Goal: Task Accomplishment & Management: Use online tool/utility

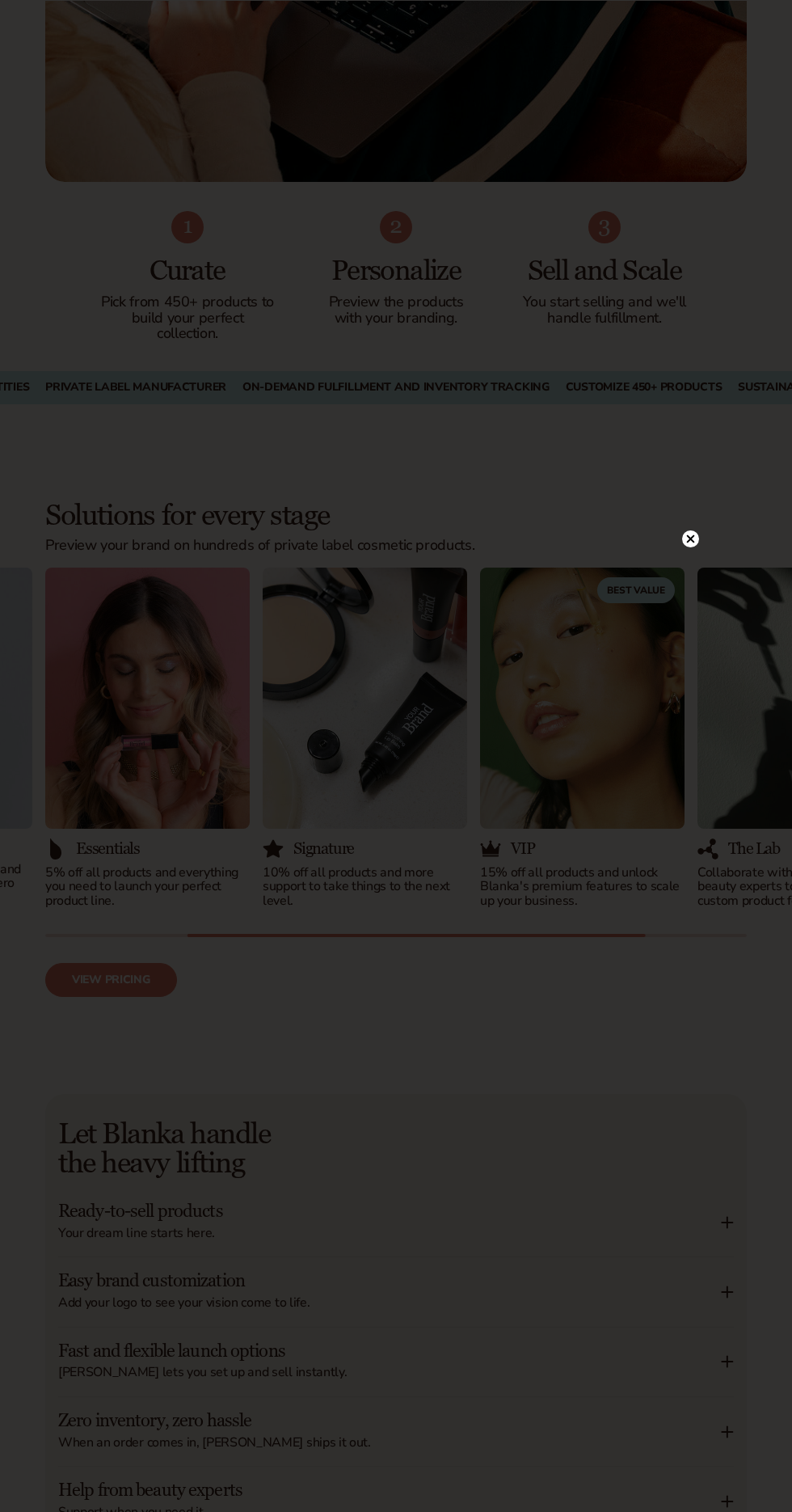
scroll to position [1369, 0]
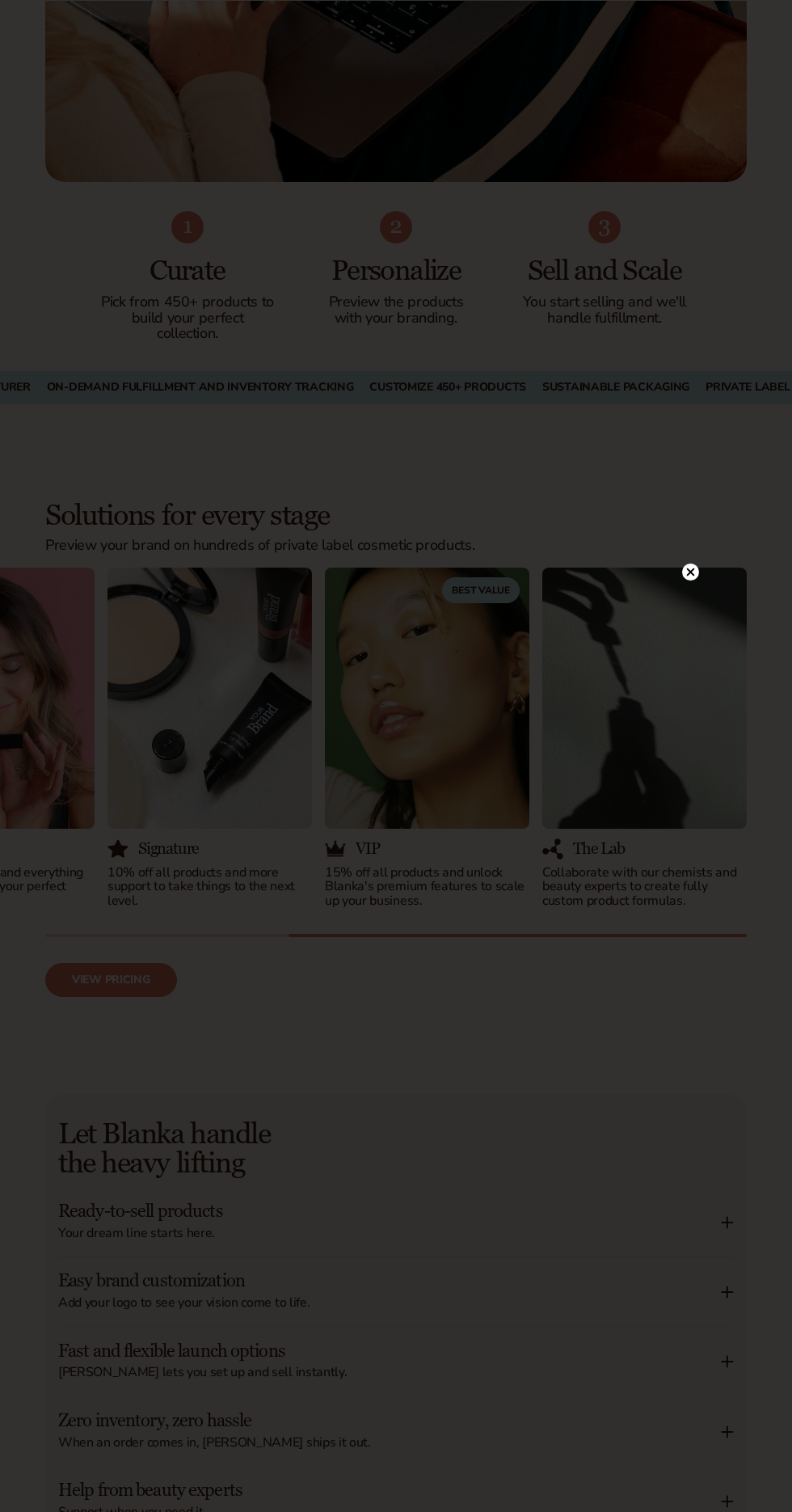
click at [698, 581] on icon at bounding box center [691, 572] width 17 height 17
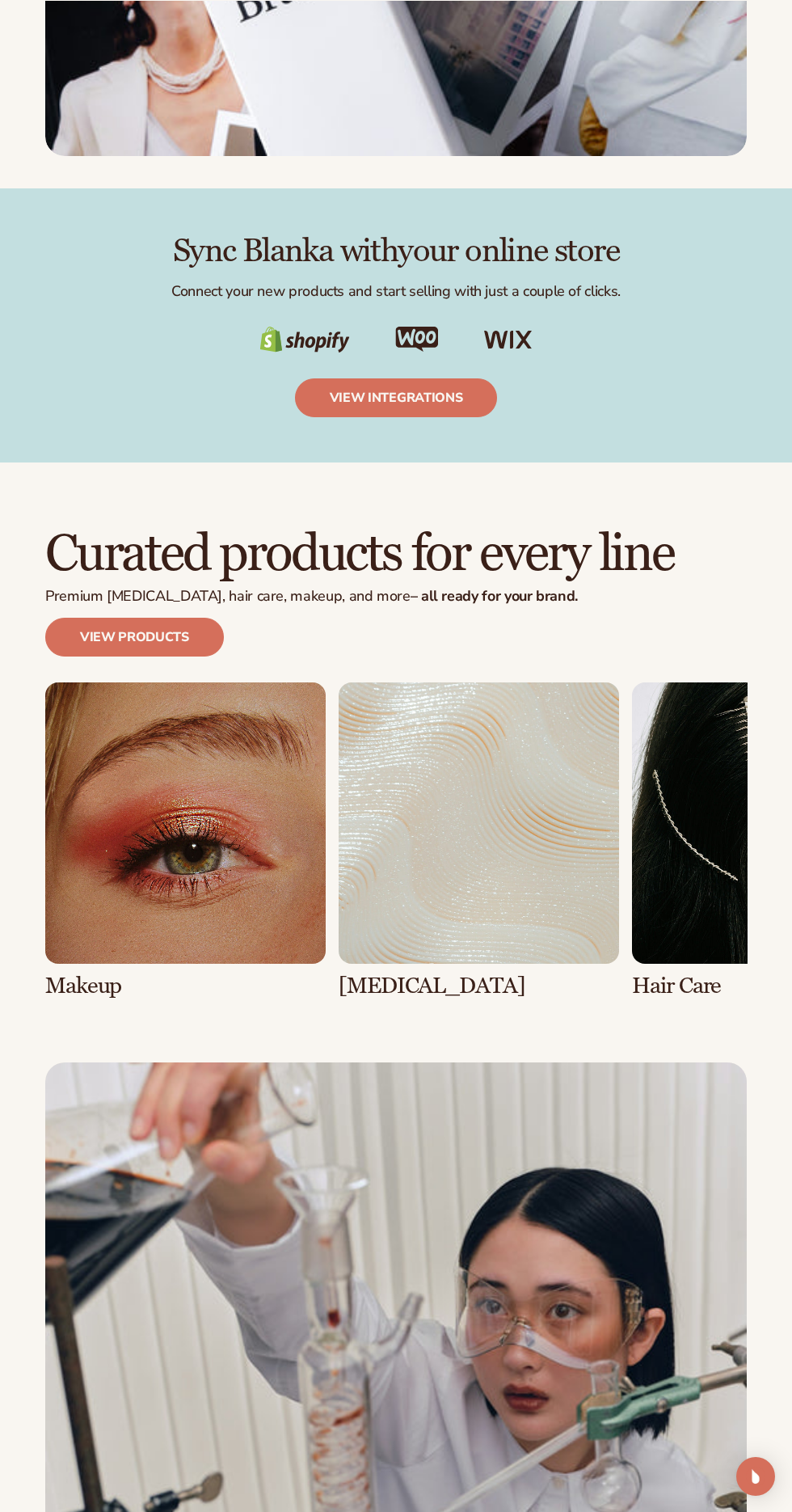
scroll to position [3668, 0]
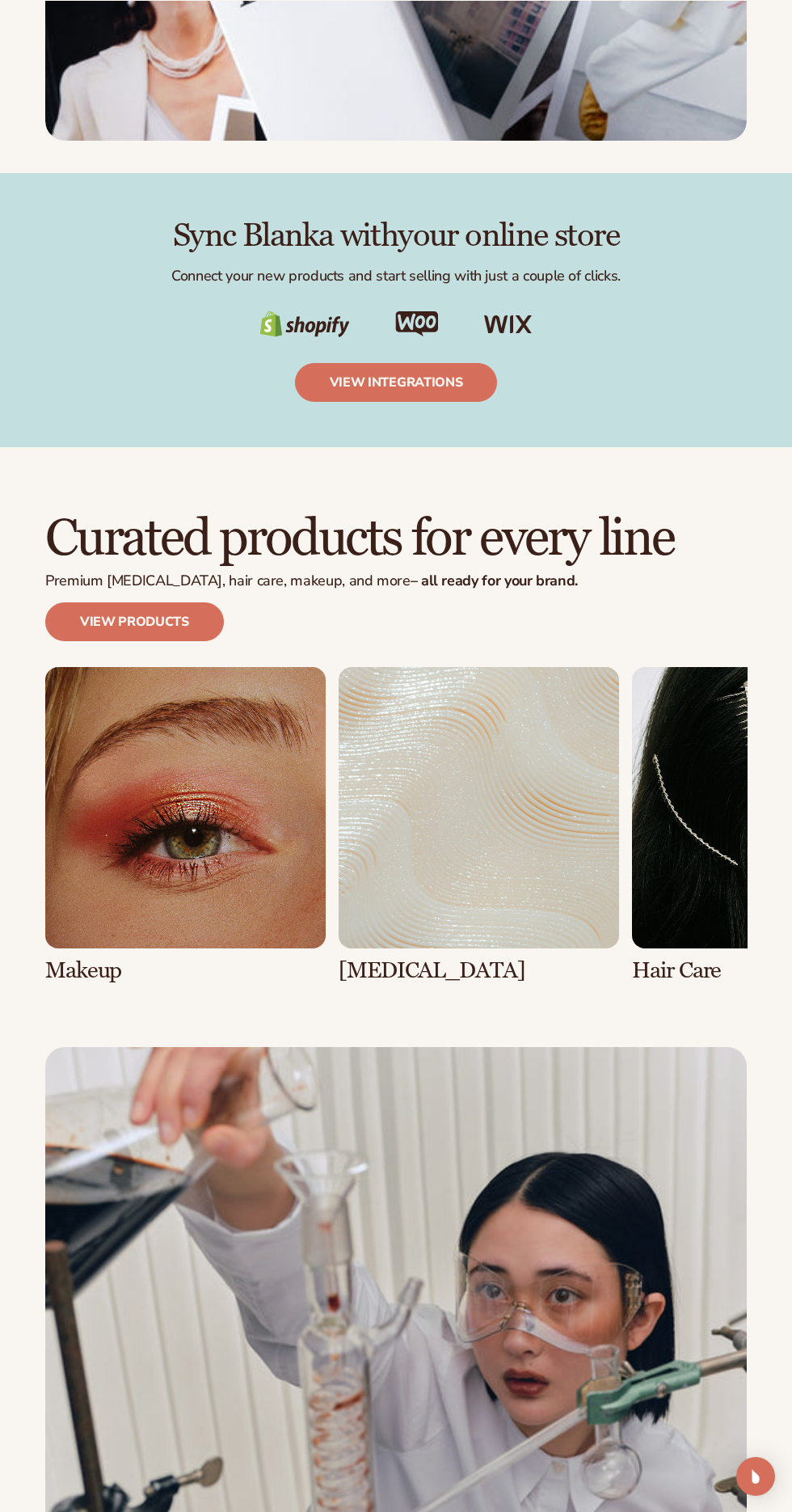
click at [458, 402] on link "view integrations" at bounding box center [396, 381] width 203 height 39
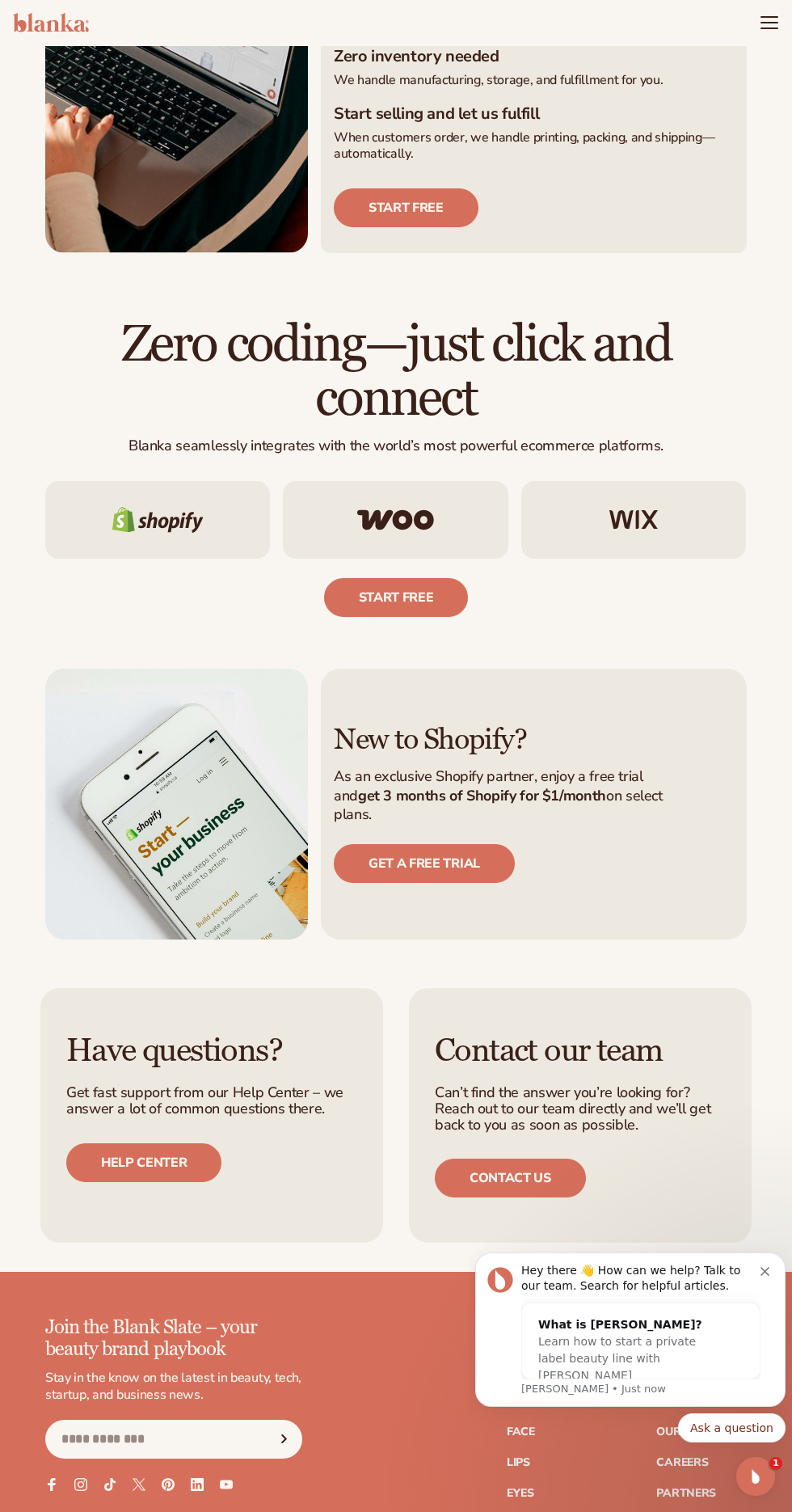
scroll to position [550, 0]
click at [649, 530] on img at bounding box center [633, 521] width 48 height 20
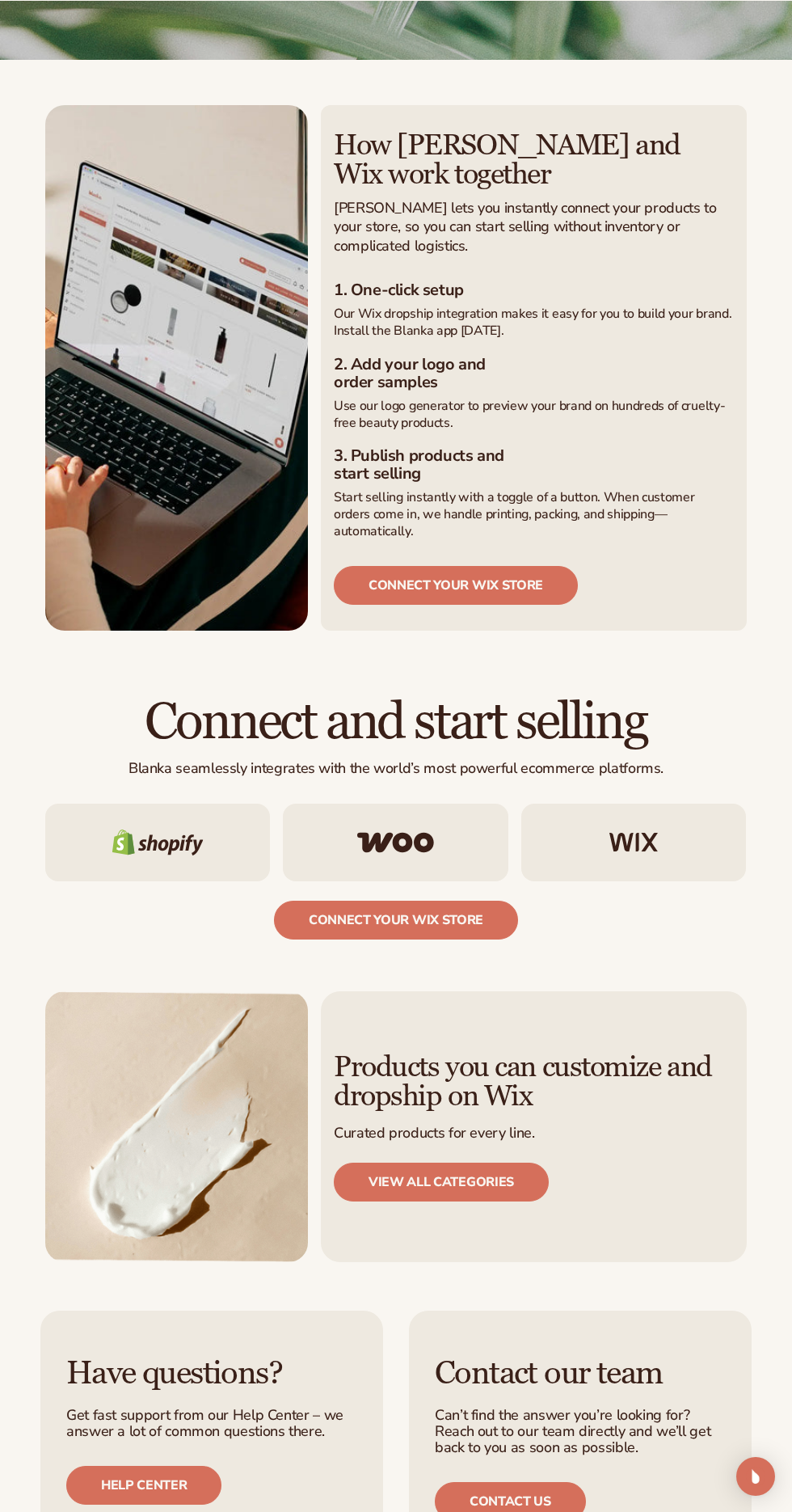
scroll to position [322, 0]
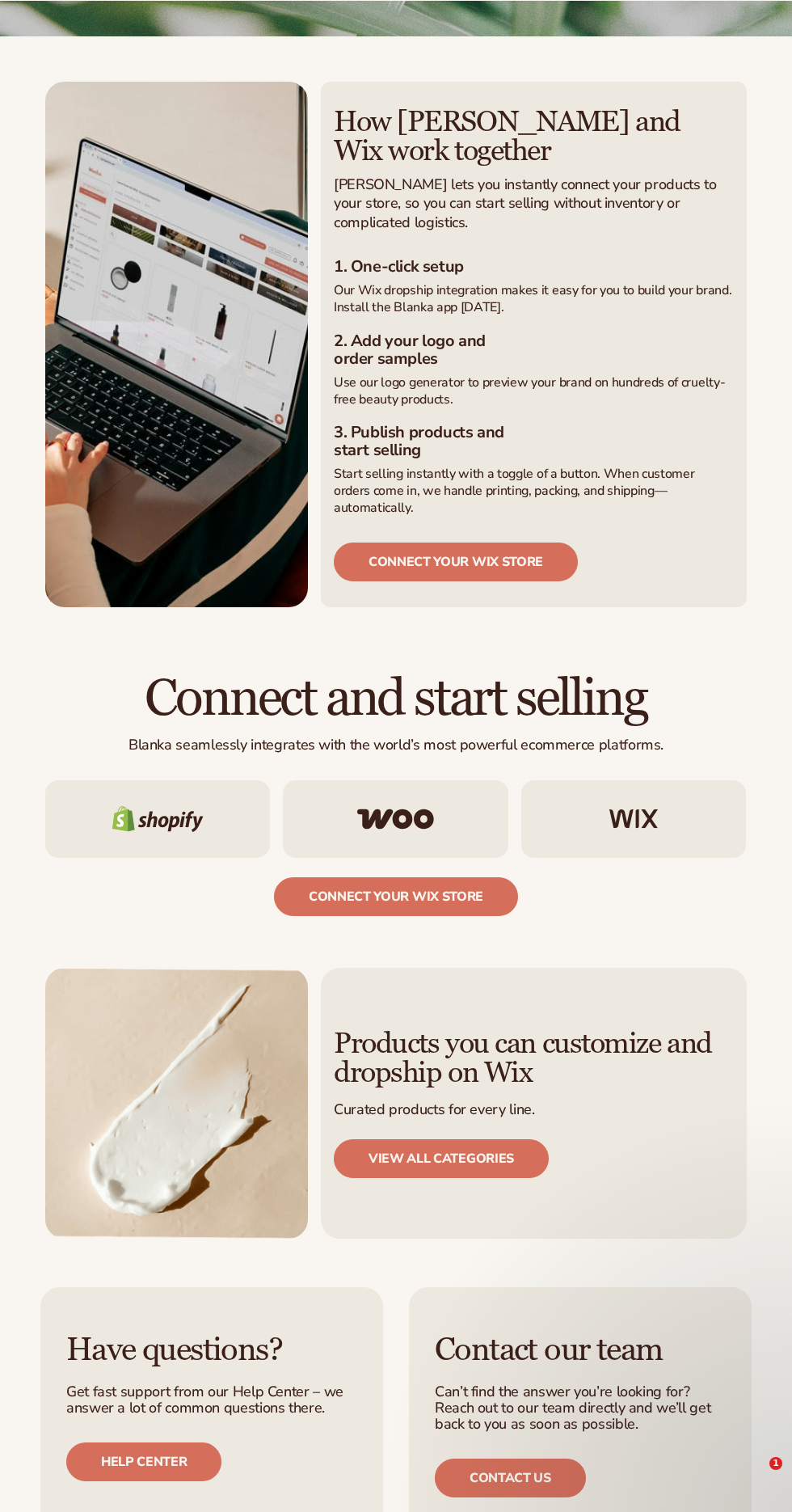
click at [546, 582] on link "connect your wix store" at bounding box center [456, 561] width 244 height 39
